Goal: Information Seeking & Learning: Learn about a topic

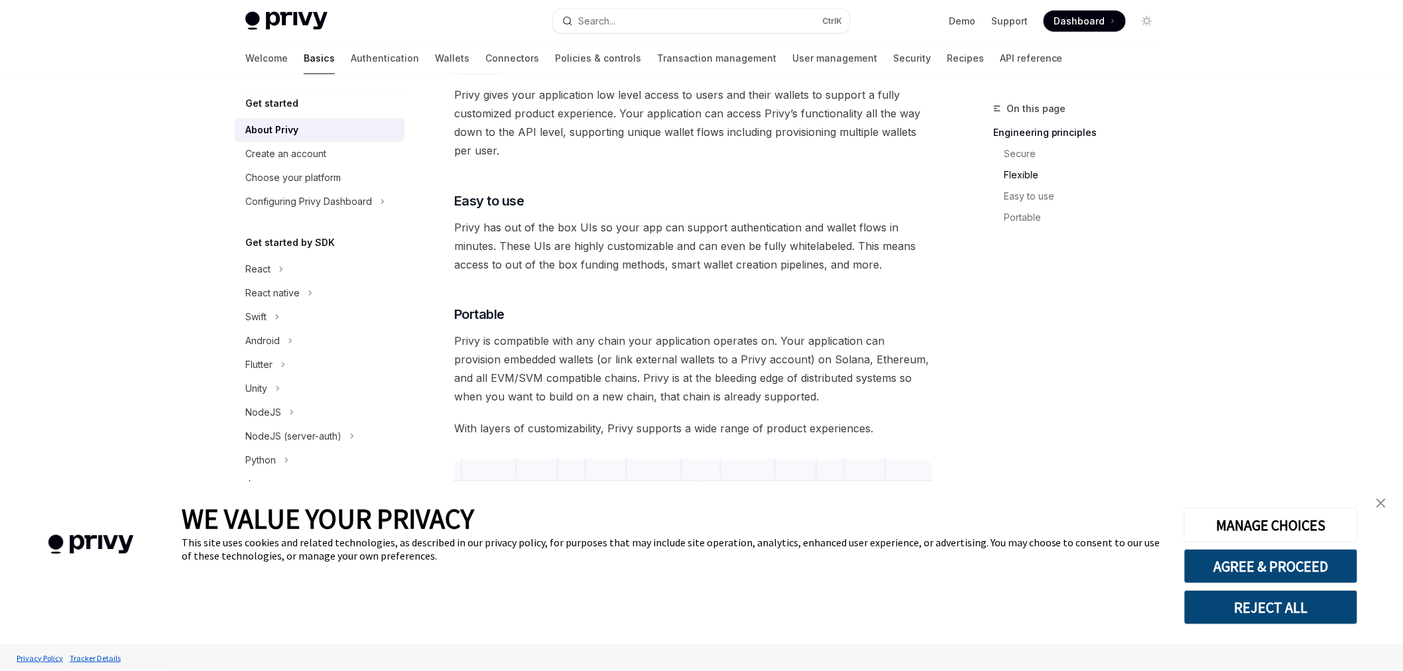
scroll to position [1081, 0]
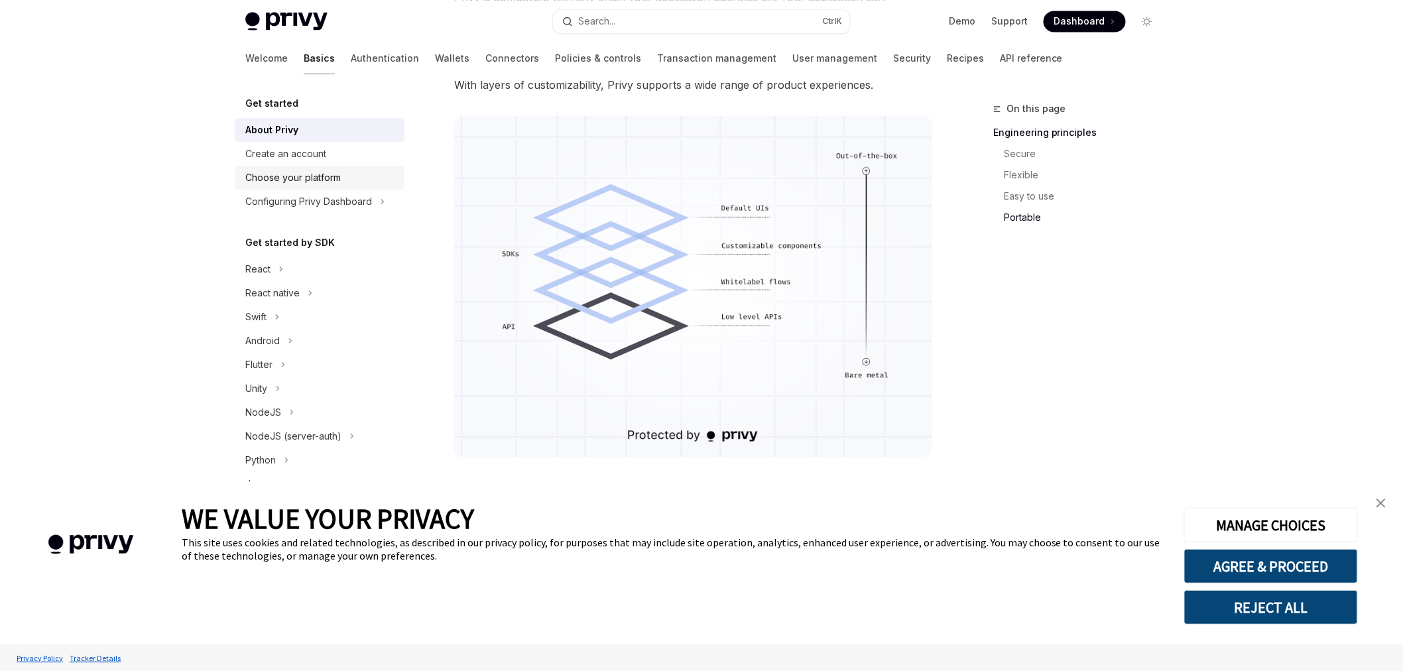
click at [287, 166] on link "Choose your platform" at bounding box center [320, 178] width 170 height 24
click at [284, 174] on div "Choose your platform" at bounding box center [292, 178] width 95 height 16
click at [296, 172] on div "Choose your platform" at bounding box center [292, 178] width 95 height 16
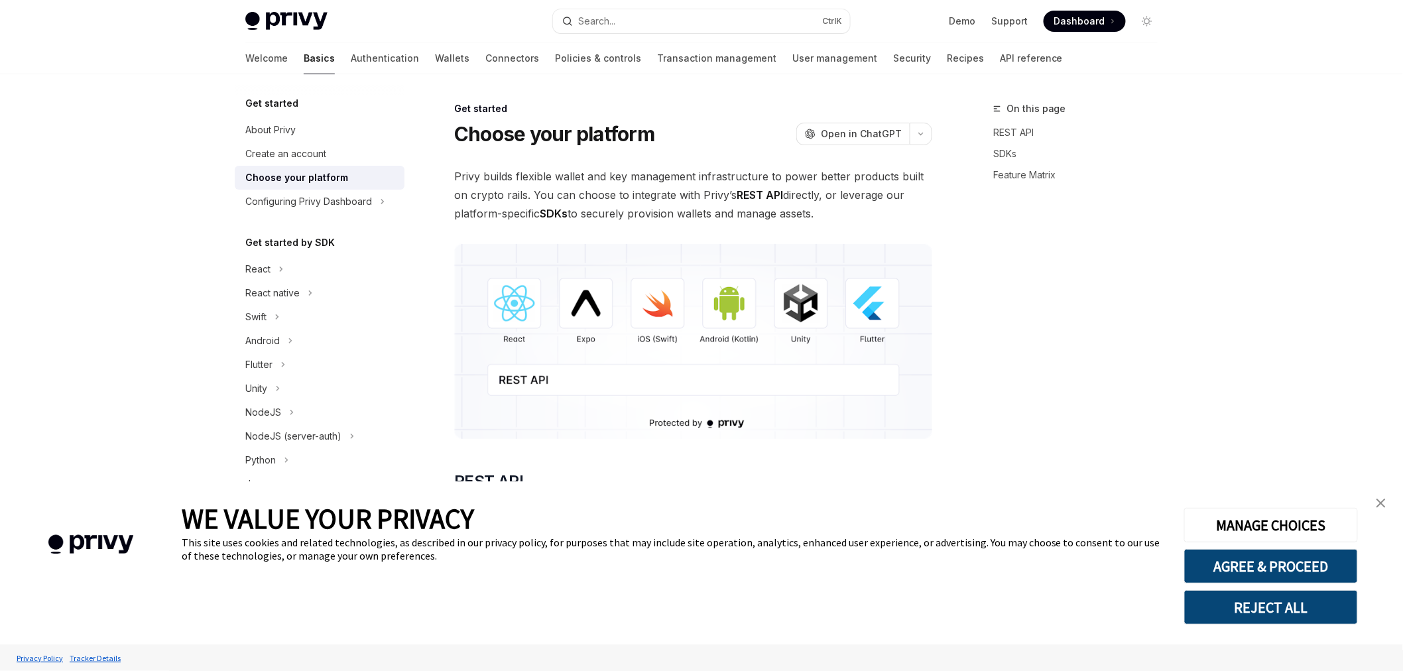
type textarea "*"
